Goal: Check status: Check status

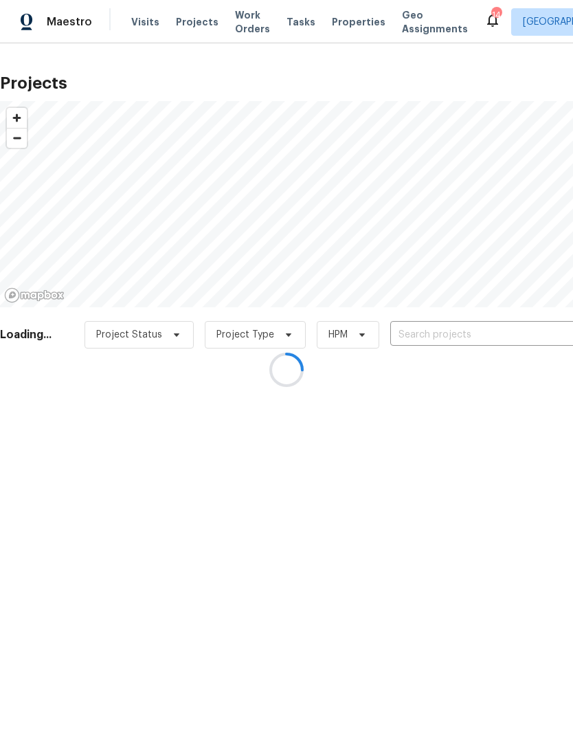
click at [445, 330] on div at bounding box center [286, 369] width 573 height 739
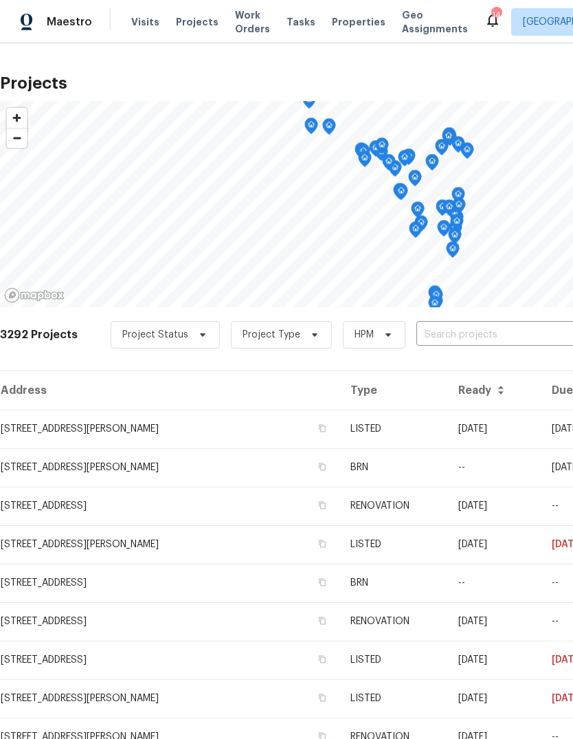
click at [448, 334] on input "text" at bounding box center [495, 334] width 157 height 21
type input "3940"
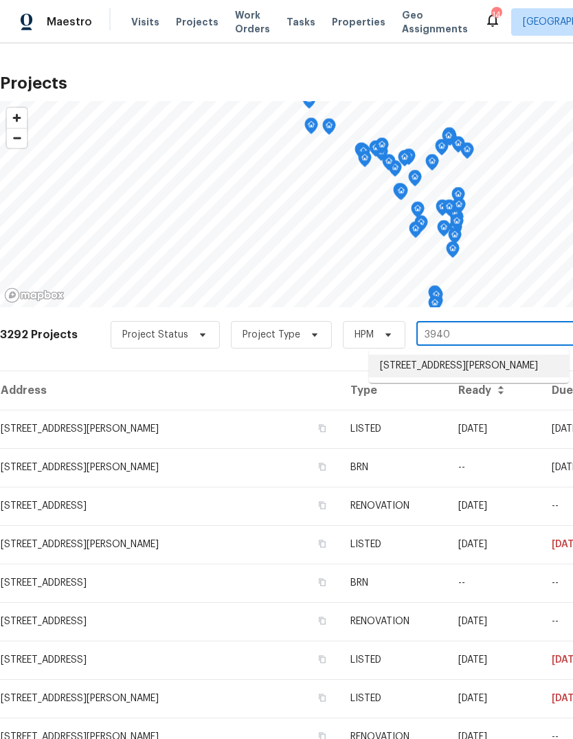
click at [485, 368] on li "[STREET_ADDRESS][PERSON_NAME]" at bounding box center [469, 366] width 200 height 23
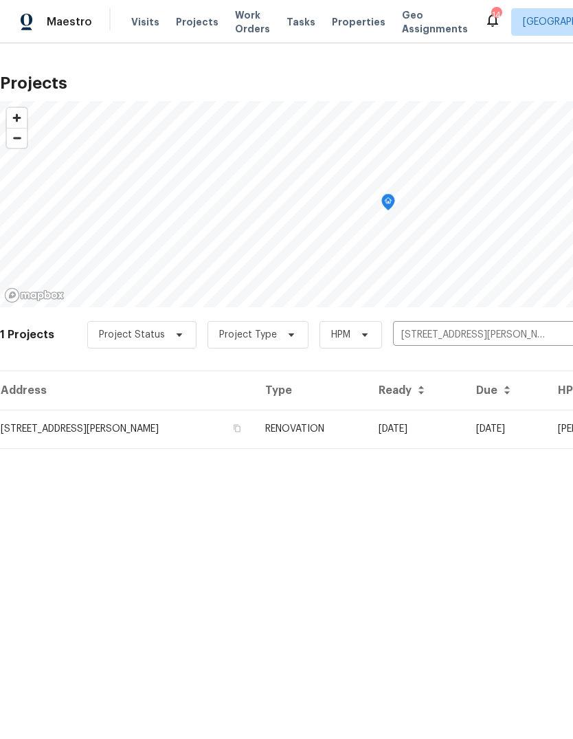
click at [359, 434] on td "RENOVATION" at bounding box center [310, 429] width 113 height 38
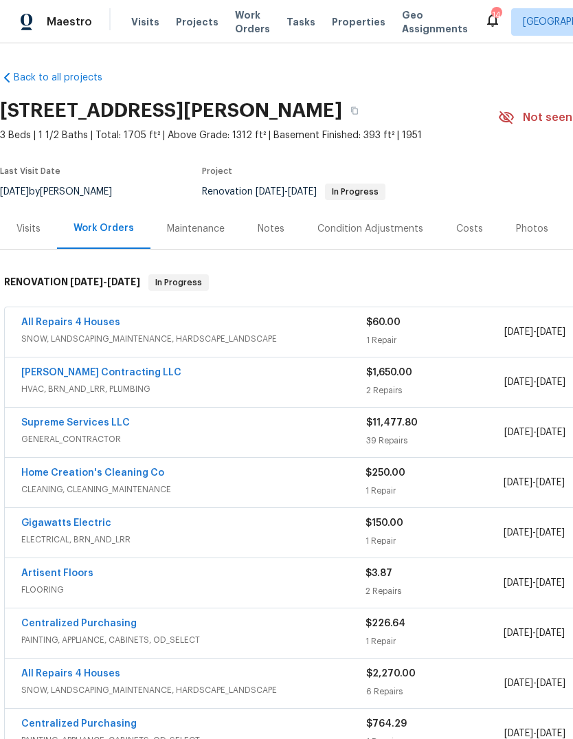
click at [113, 326] on link "All Repairs 4 Houses" at bounding box center [70, 323] width 99 height 10
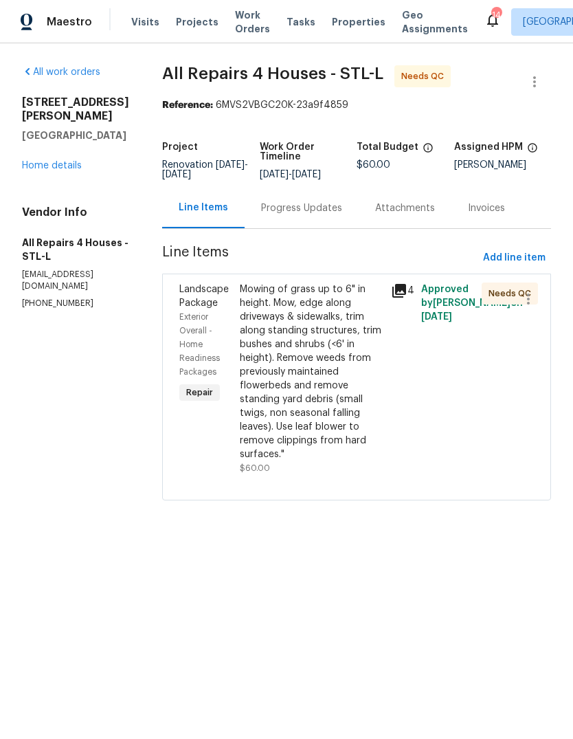
click at [402, 290] on icon at bounding box center [400, 291] width 14 height 14
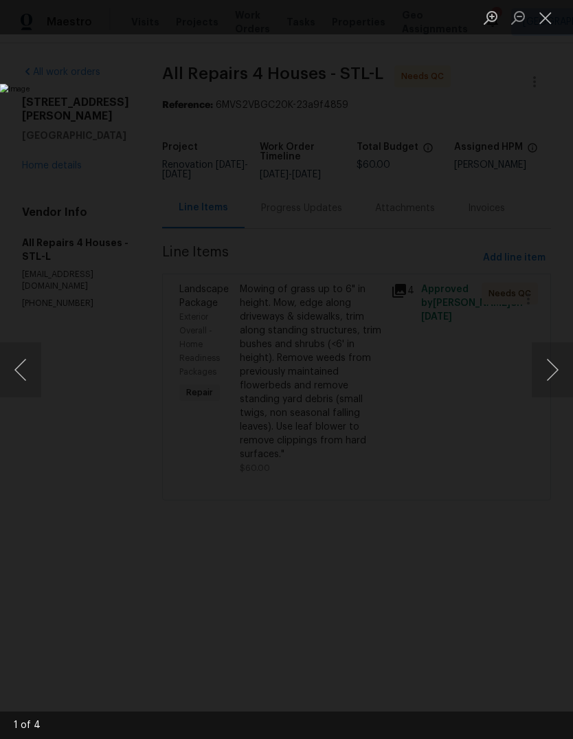
click at [547, 365] on button "Next image" at bounding box center [552, 369] width 41 height 55
click at [551, 374] on button "Next image" at bounding box center [552, 369] width 41 height 55
click at [555, 396] on button "Next image" at bounding box center [552, 369] width 41 height 55
click at [560, 390] on button "Next image" at bounding box center [552, 369] width 41 height 55
click at [542, 396] on button "Next image" at bounding box center [552, 369] width 41 height 55
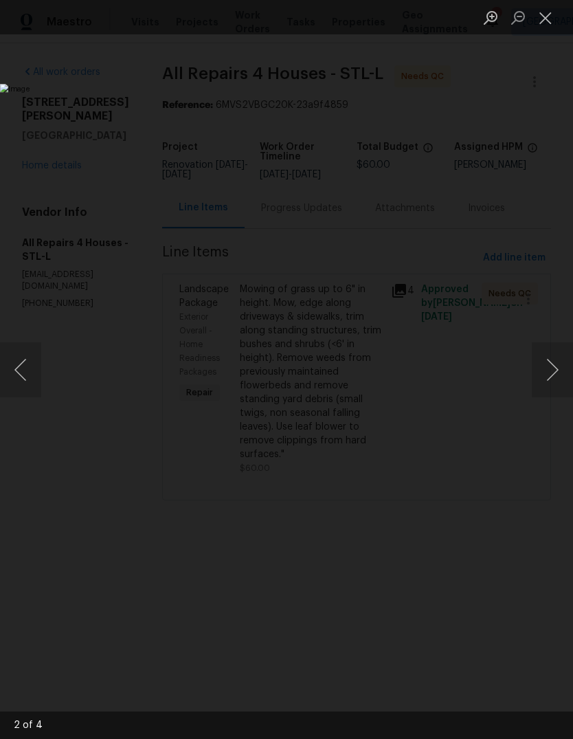
click at [550, 25] on button "Close lightbox" at bounding box center [545, 17] width 27 height 24
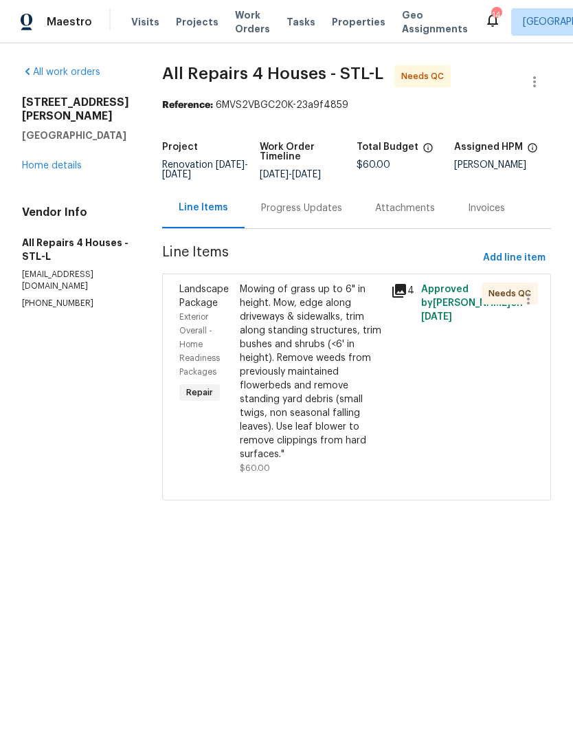
click at [90, 147] on div "[STREET_ADDRESS][PERSON_NAME] Home details" at bounding box center [75, 134] width 107 height 77
click at [79, 161] on link "Home details" at bounding box center [52, 166] width 60 height 10
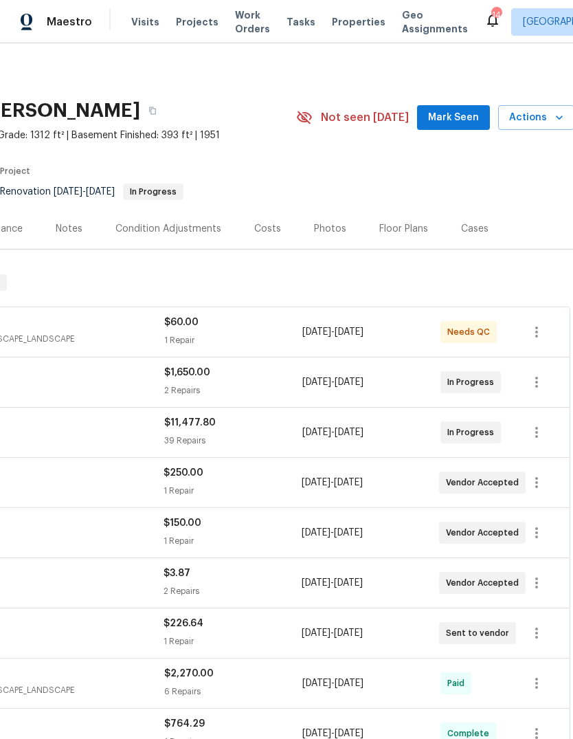
scroll to position [-1, 212]
click at [461, 114] on span "Mark Seen" at bounding box center [452, 117] width 51 height 17
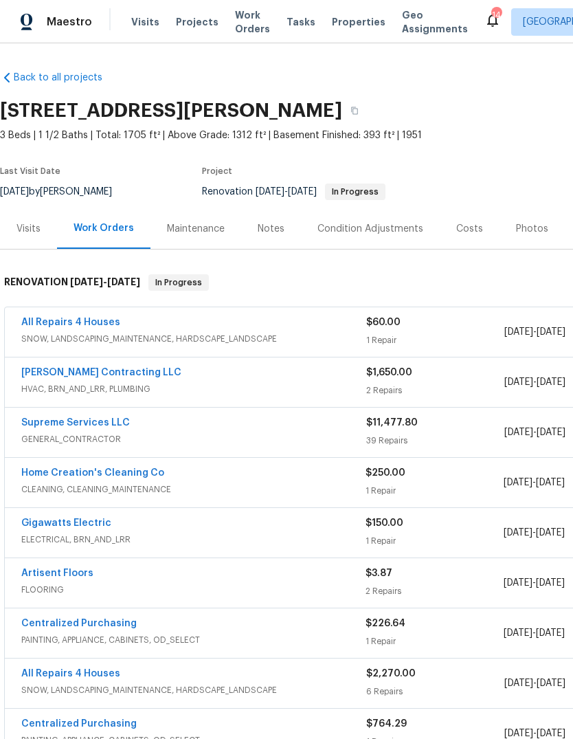
scroll to position [0, 0]
click at [200, 21] on span "Projects" at bounding box center [197, 22] width 43 height 14
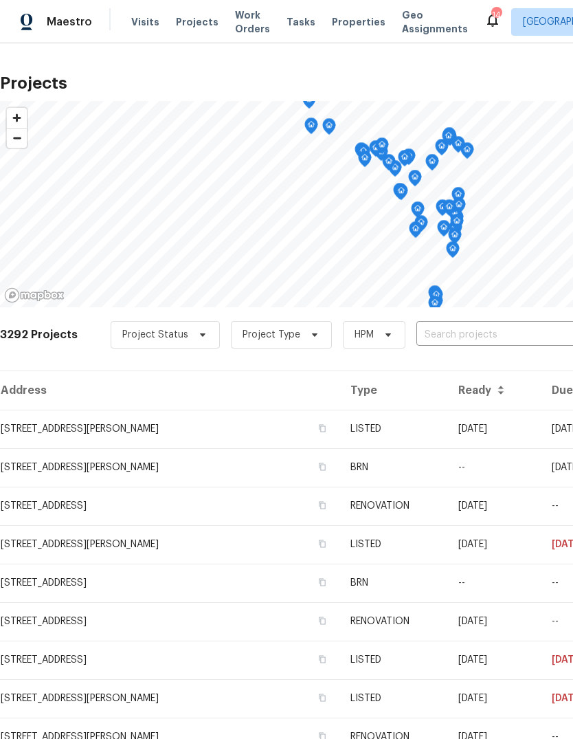
click at [450, 339] on input "text" at bounding box center [495, 334] width 157 height 21
